Goal: Find contact information: Find contact information

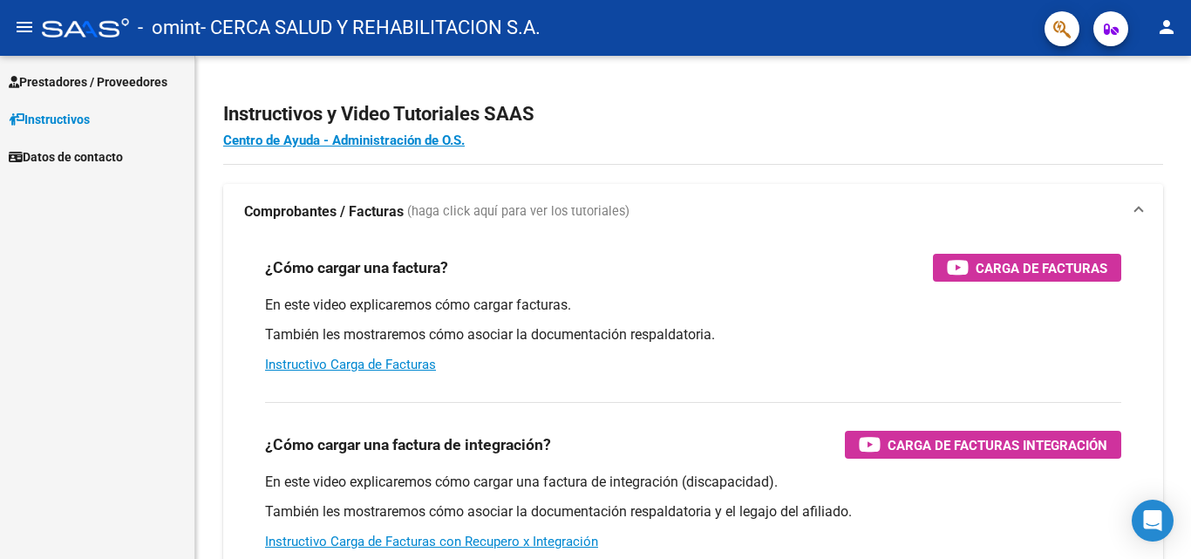
click at [92, 74] on span "Prestadores / Proveedores" at bounding box center [88, 81] width 159 height 19
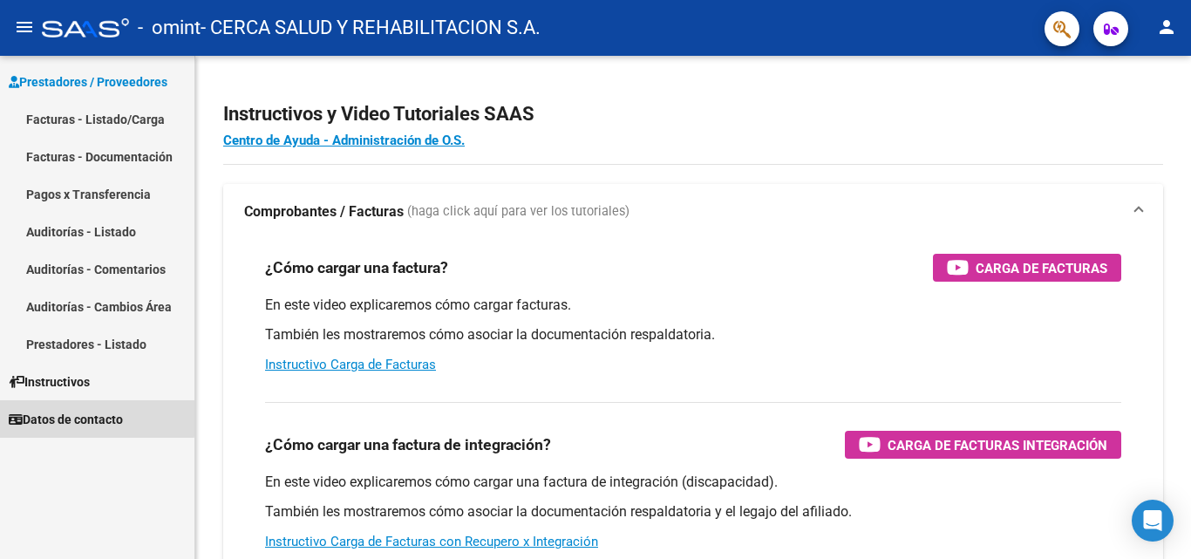
click at [81, 417] on span "Datos de contacto" at bounding box center [66, 419] width 114 height 19
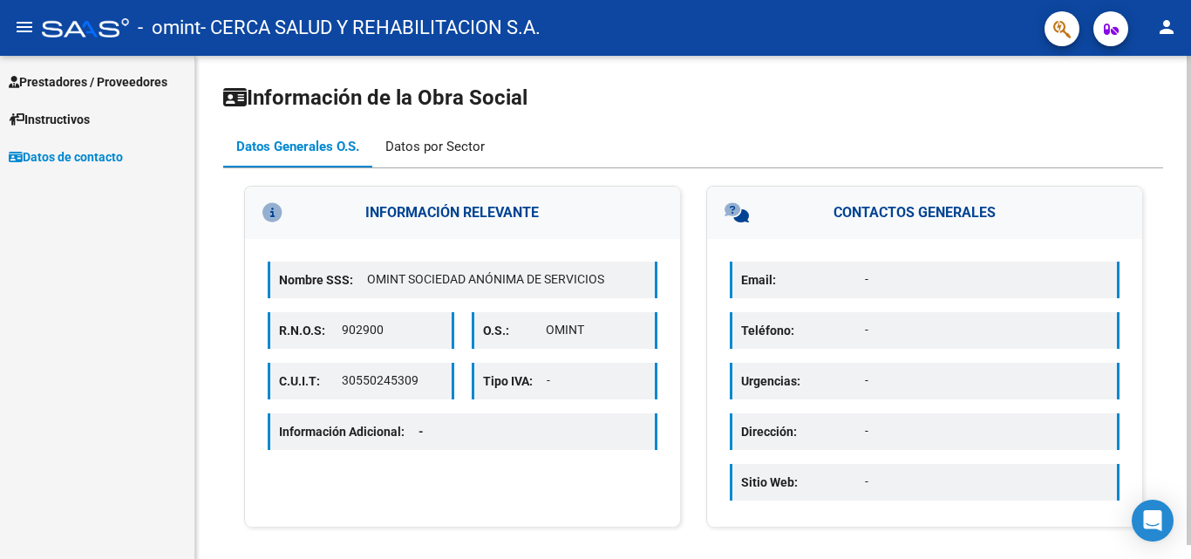
click at [421, 145] on div "Datos por Sector" at bounding box center [434, 146] width 99 height 19
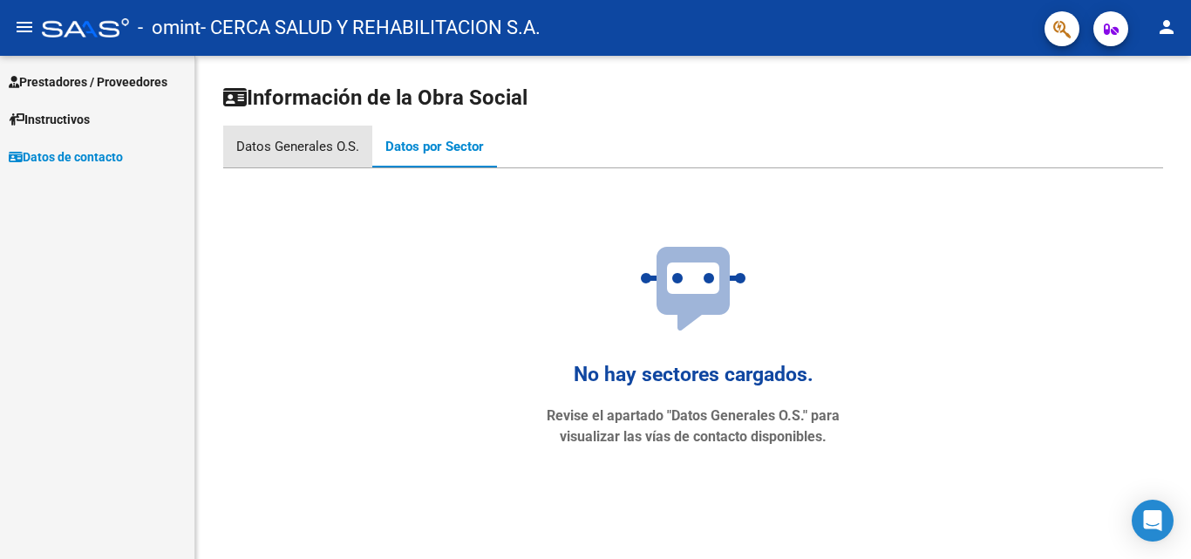
click at [289, 146] on div "Datos Generales O.S." at bounding box center [297, 146] width 123 height 19
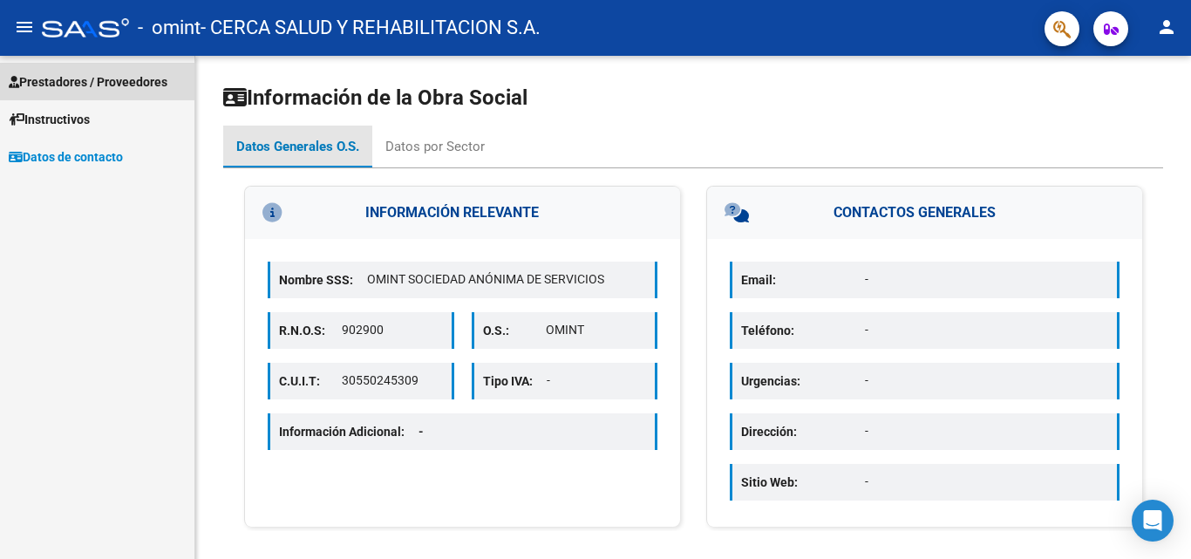
click at [90, 85] on span "Prestadores / Proveedores" at bounding box center [88, 81] width 159 height 19
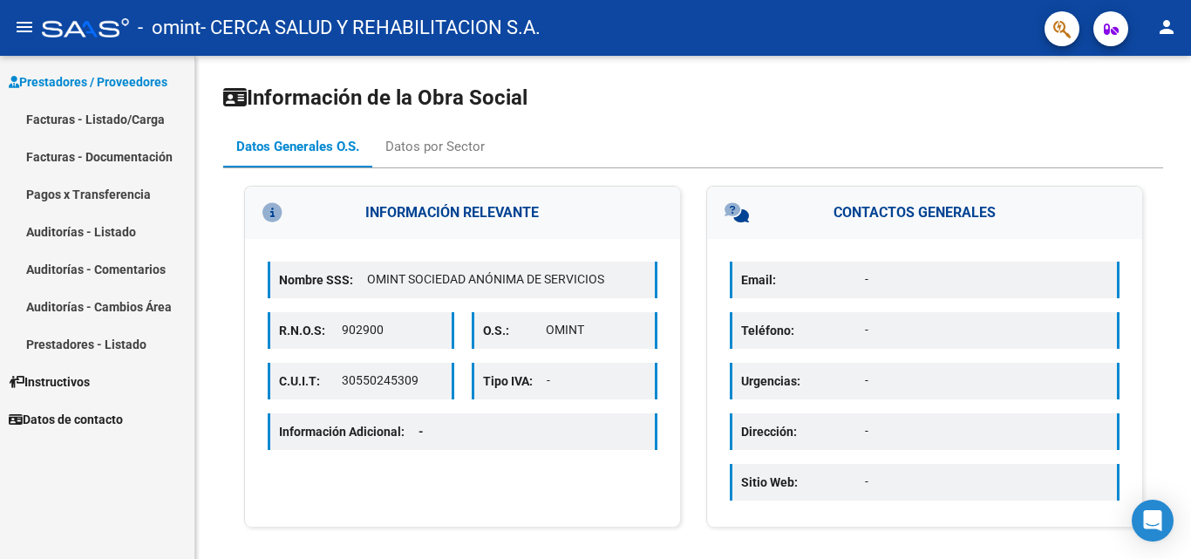
click at [83, 119] on link "Facturas - Listado/Carga" at bounding box center [97, 118] width 194 height 37
click at [92, 170] on link "Facturas - Documentación" at bounding box center [97, 156] width 194 height 37
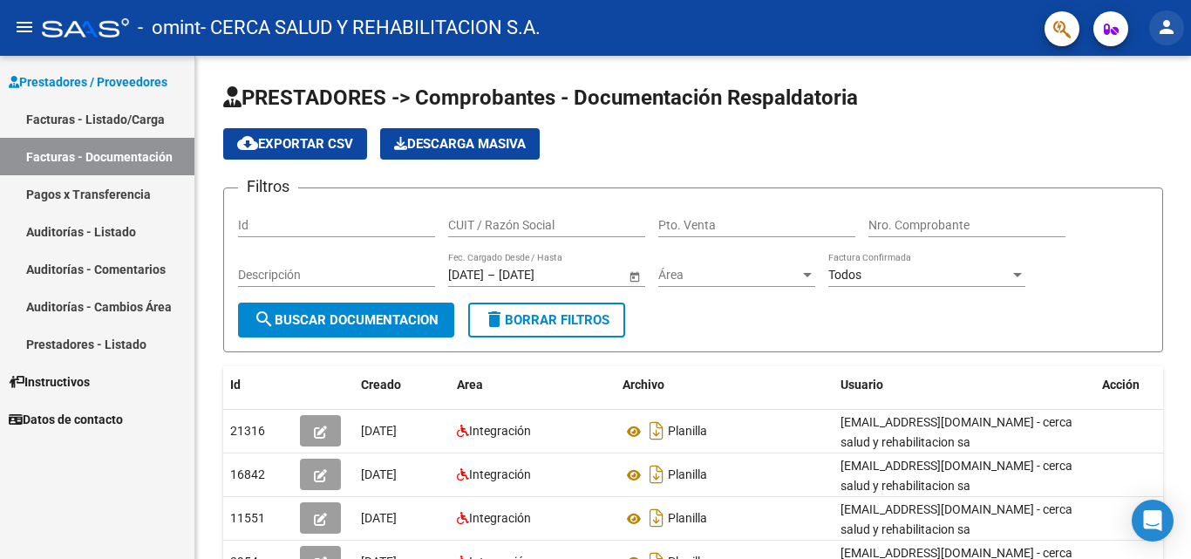
click at [1173, 27] on mat-icon "person" at bounding box center [1166, 27] width 21 height 21
